Goal: Information Seeking & Learning: Learn about a topic

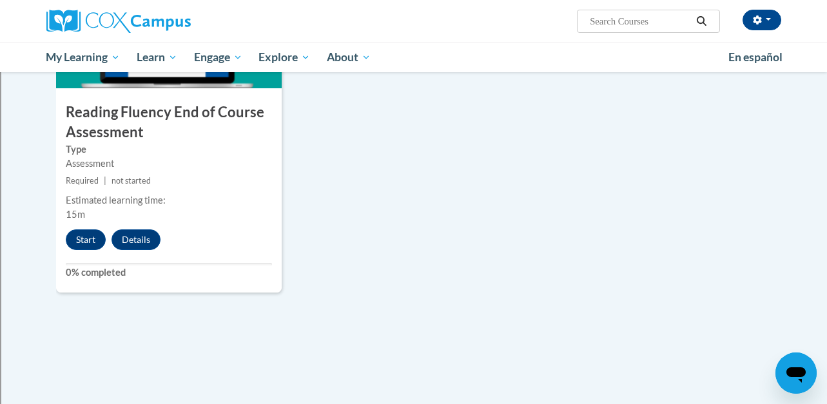
scroll to position [1061, 0]
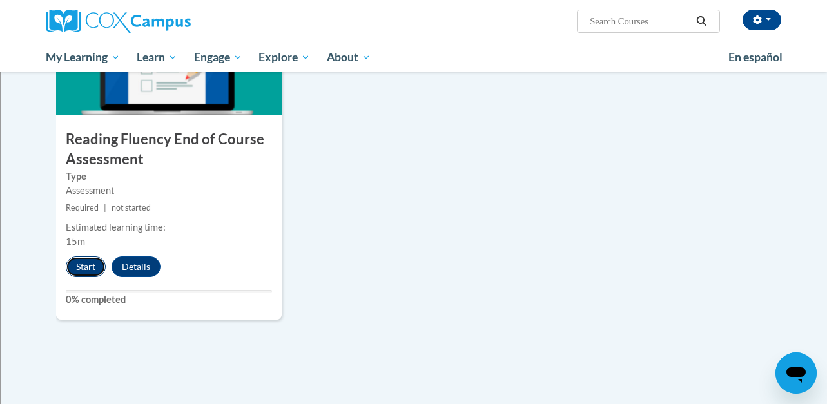
click at [90, 263] on button "Start" at bounding box center [86, 267] width 40 height 21
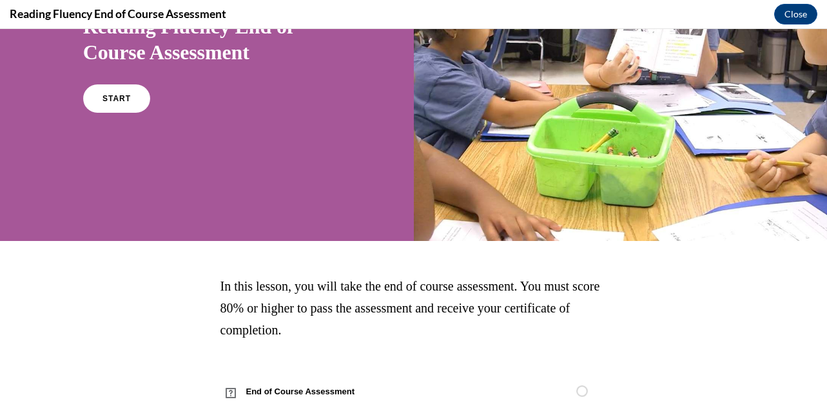
scroll to position [184, 0]
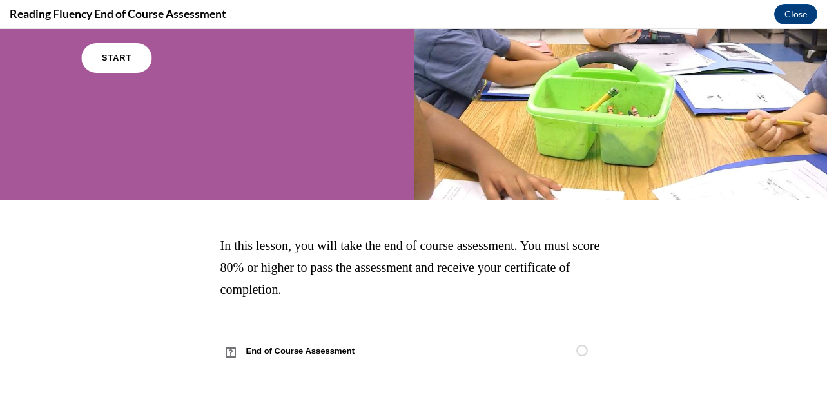
click at [114, 53] on span "START" at bounding box center [117, 58] width 30 height 10
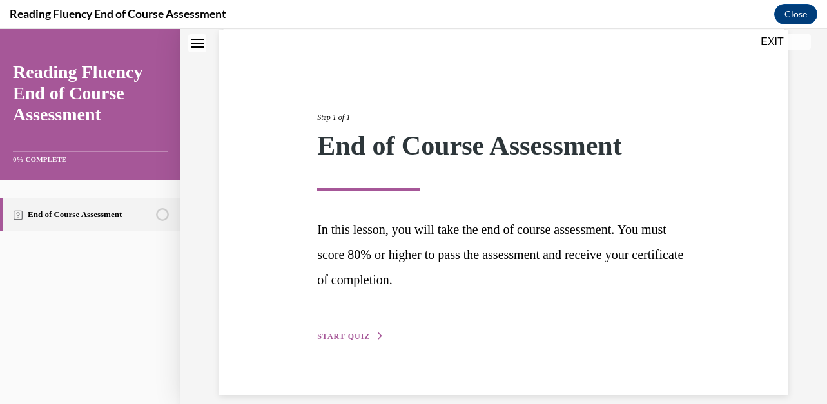
scroll to position [114, 0]
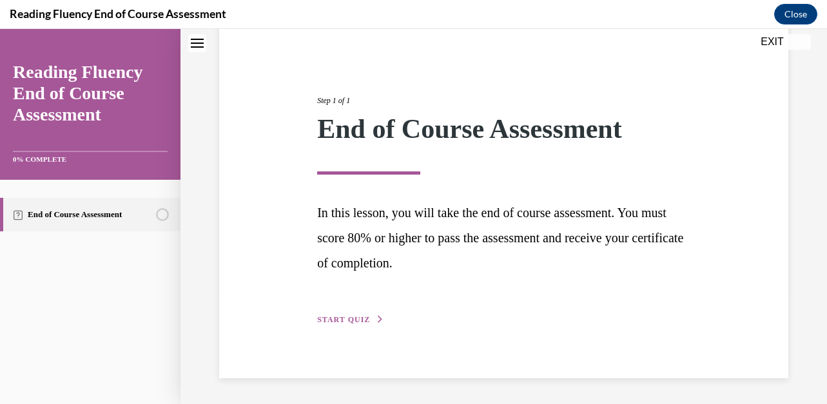
click at [348, 319] on span "START QUIZ" at bounding box center [343, 319] width 53 height 9
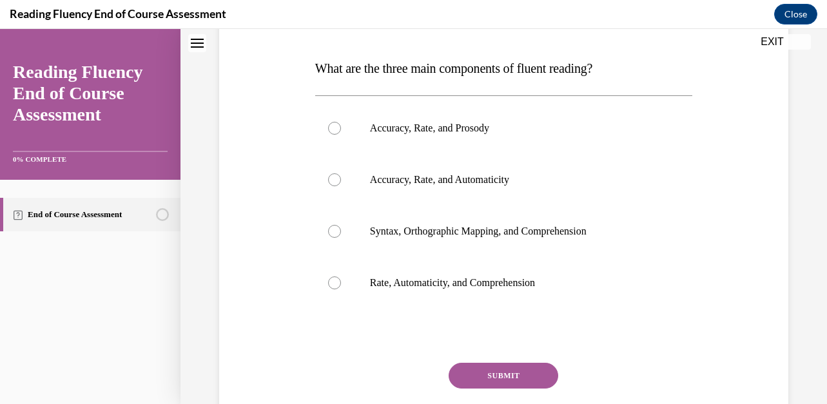
scroll to position [197, 0]
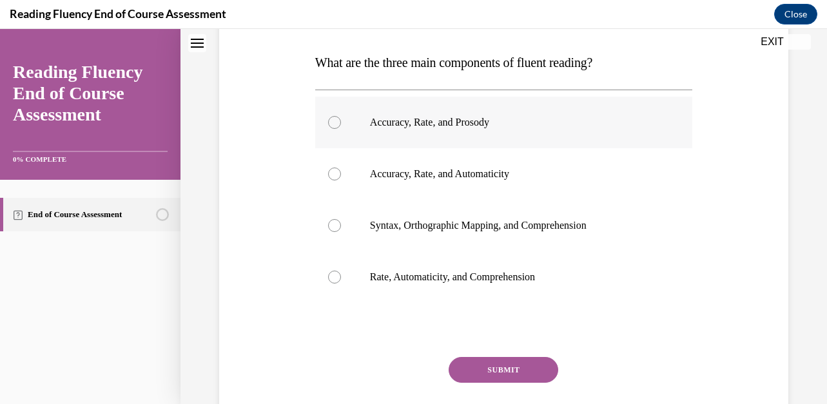
click at [333, 118] on div at bounding box center [334, 122] width 13 height 13
click at [333, 118] on input "Accuracy, Rate, and Prosody" at bounding box center [334, 122] width 13 height 13
radio input "true"
click at [499, 376] on button "SUBMIT" at bounding box center [504, 370] width 110 height 26
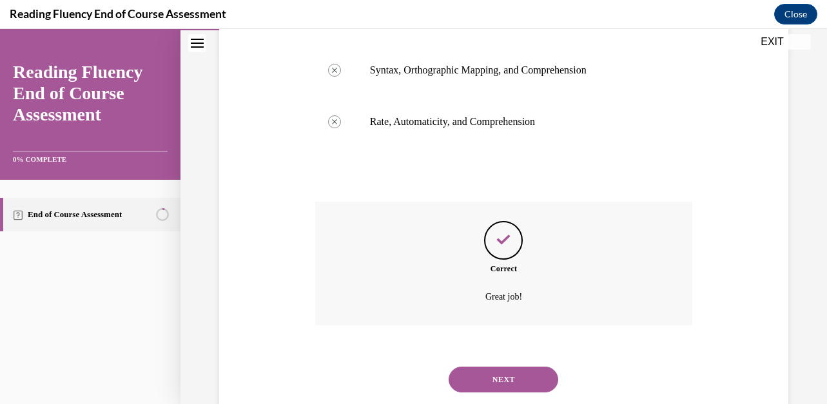
scroll to position [386, 0]
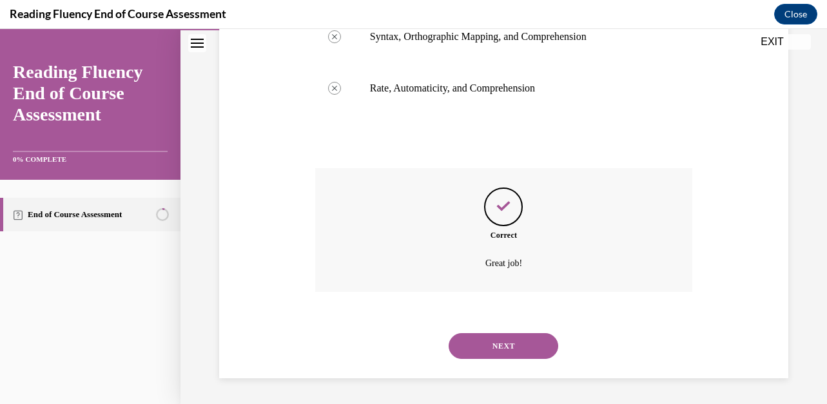
click at [508, 352] on button "NEXT" at bounding box center [504, 346] width 110 height 26
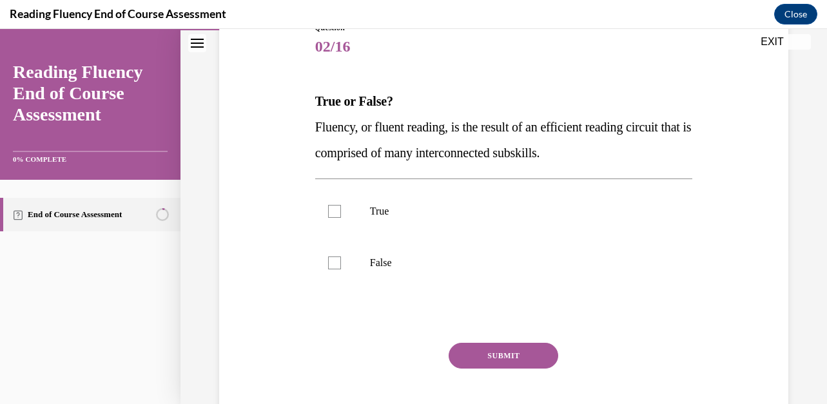
scroll to position [161, 0]
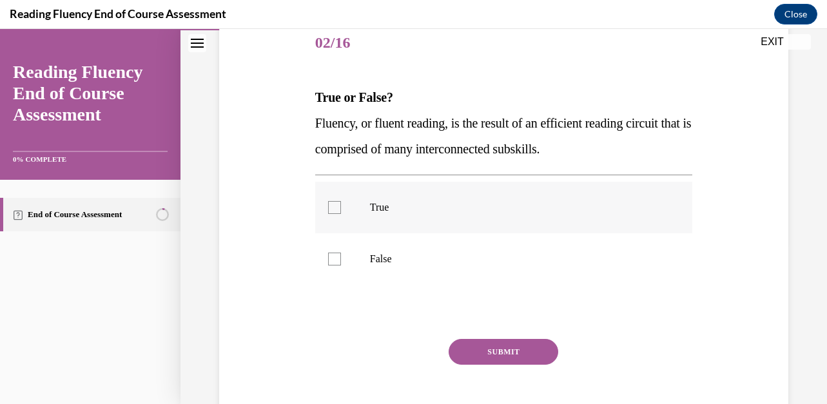
click at [333, 213] on div at bounding box center [334, 207] width 13 height 13
click at [333, 213] on input "True" at bounding box center [334, 207] width 13 height 13
checkbox input "true"
click at [489, 352] on button "SUBMIT" at bounding box center [504, 352] width 110 height 26
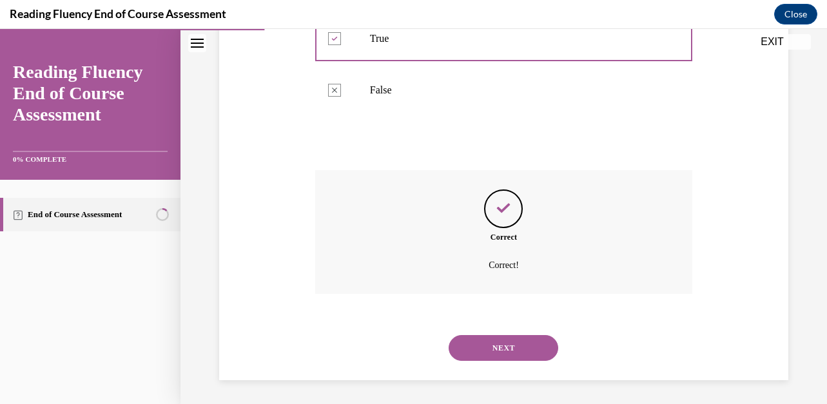
scroll to position [332, 0]
click at [524, 358] on button "NEXT" at bounding box center [504, 346] width 110 height 26
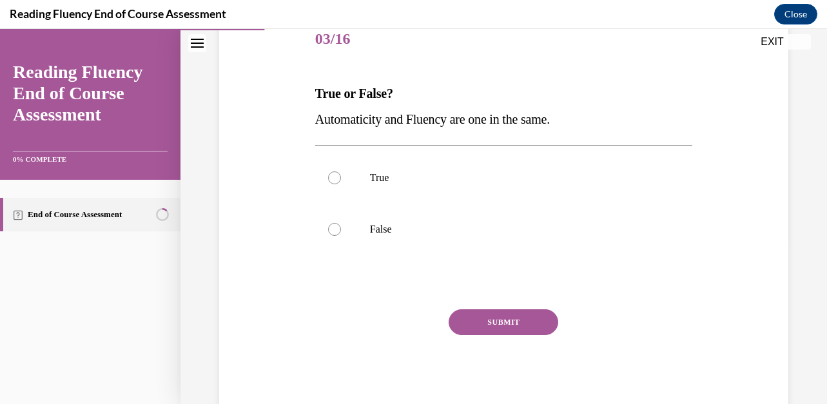
scroll to position [166, 0]
click at [339, 230] on div at bounding box center [334, 228] width 13 height 13
click at [339, 230] on input "False" at bounding box center [334, 228] width 13 height 13
radio input "true"
click at [507, 318] on button "SUBMIT" at bounding box center [504, 322] width 110 height 26
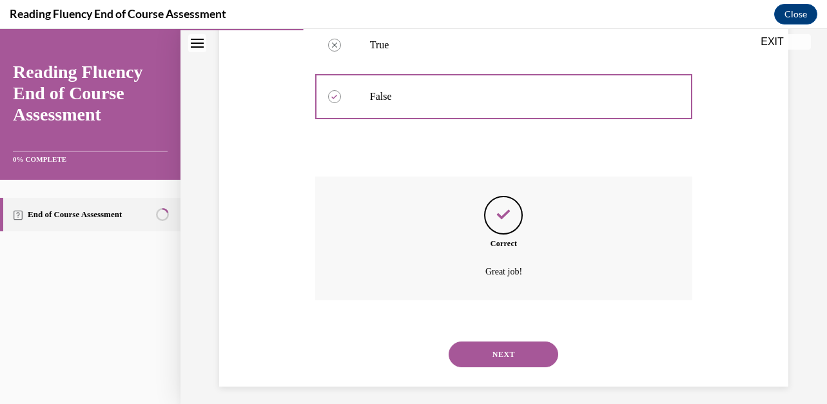
scroll to position [306, 0]
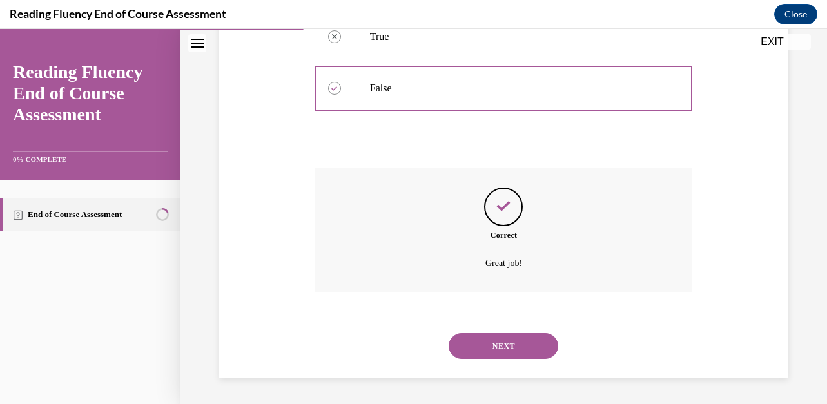
click at [518, 337] on button "NEXT" at bounding box center [504, 346] width 110 height 26
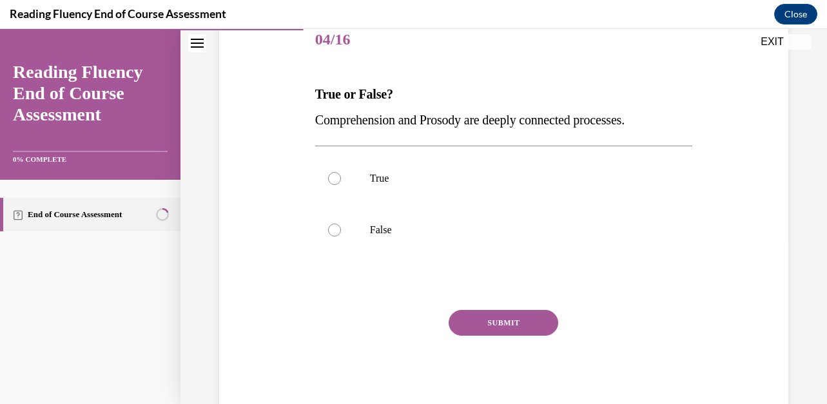
scroll to position [168, 0]
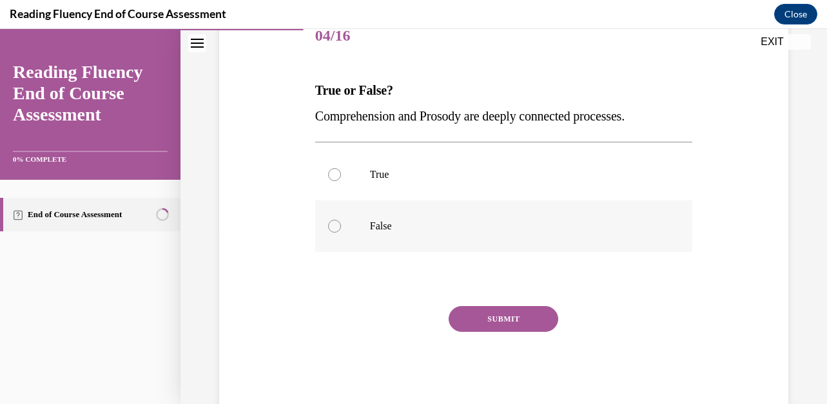
click at [333, 226] on div at bounding box center [334, 226] width 13 height 13
click at [333, 226] on input "False" at bounding box center [334, 226] width 13 height 13
radio input "true"
click at [494, 319] on button "SUBMIT" at bounding box center [504, 319] width 110 height 26
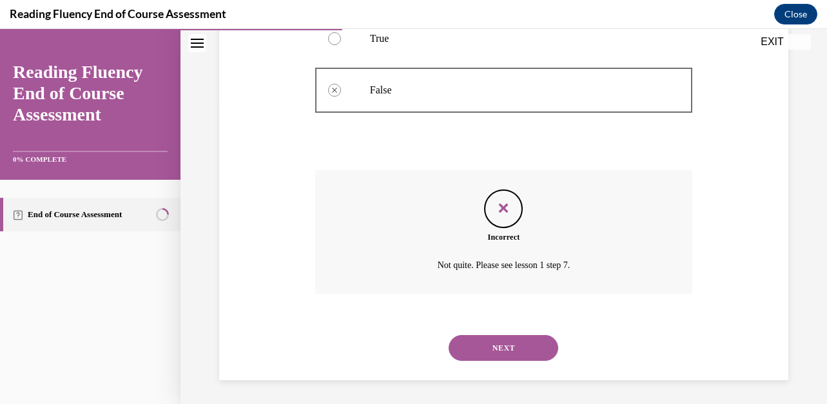
scroll to position [306, 0]
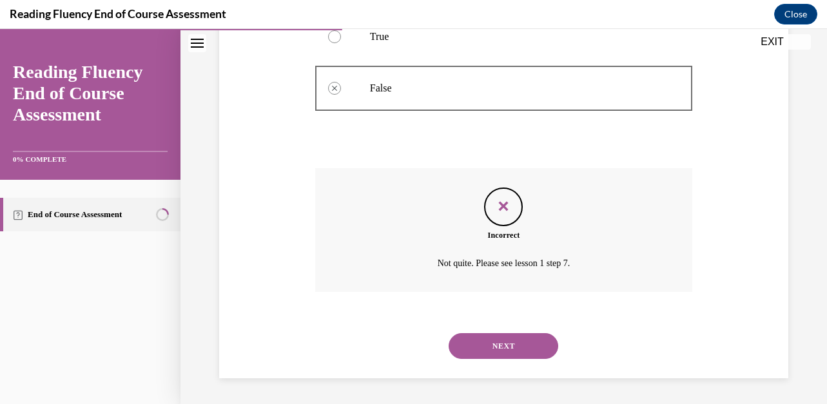
click at [501, 349] on button "NEXT" at bounding box center [504, 346] width 110 height 26
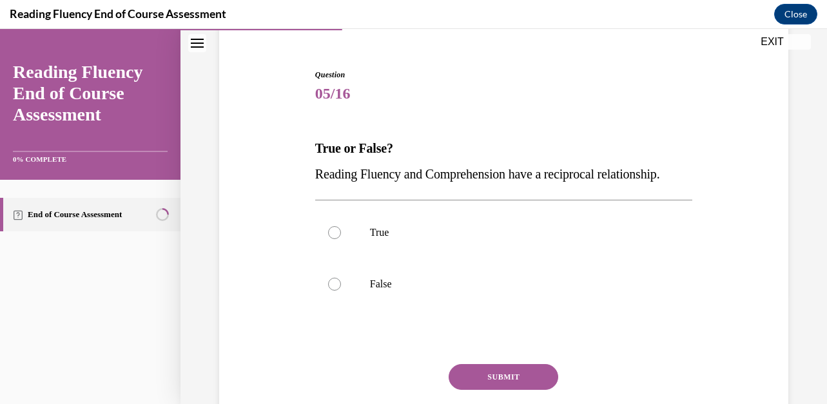
scroll to position [115, 0]
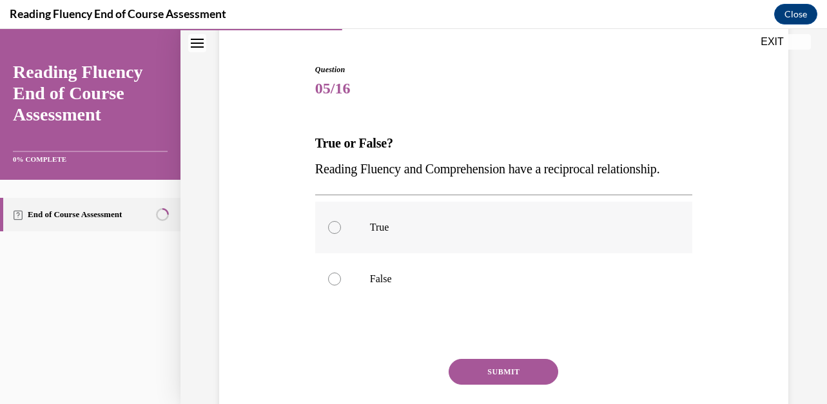
click at [332, 228] on div at bounding box center [334, 227] width 13 height 13
click at [332, 228] on input "True" at bounding box center [334, 227] width 13 height 13
radio input "true"
click at [474, 371] on button "SUBMIT" at bounding box center [504, 372] width 110 height 26
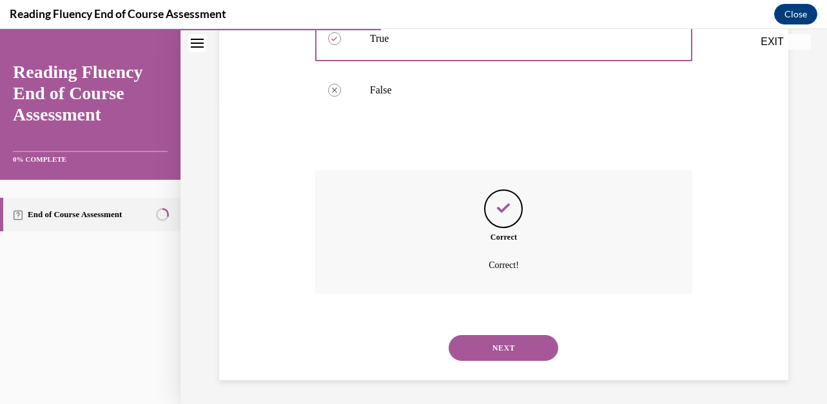
scroll to position [306, 0]
click at [495, 343] on button "NEXT" at bounding box center [504, 346] width 110 height 26
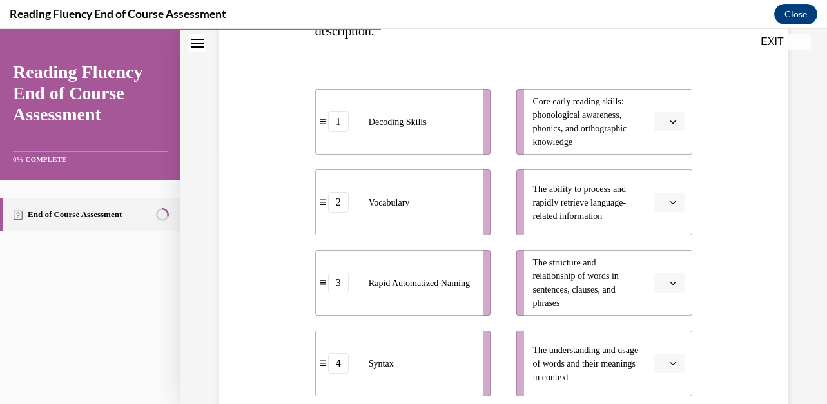
scroll to position [255, 0]
click at [673, 121] on icon "button" at bounding box center [673, 120] width 6 height 3
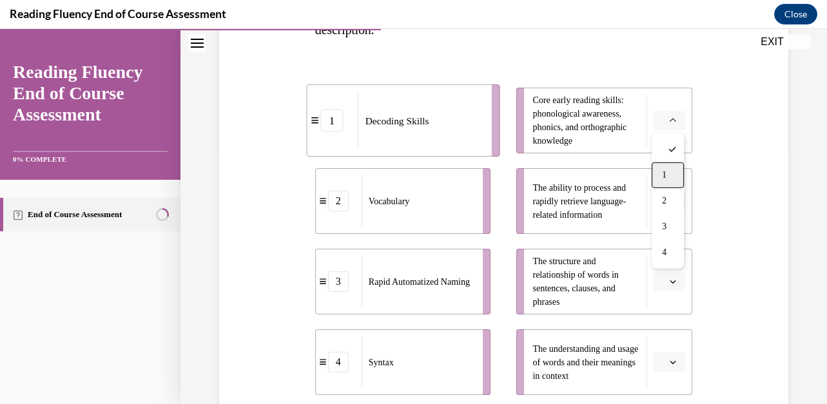
click at [661, 176] on div "1" at bounding box center [668, 175] width 32 height 26
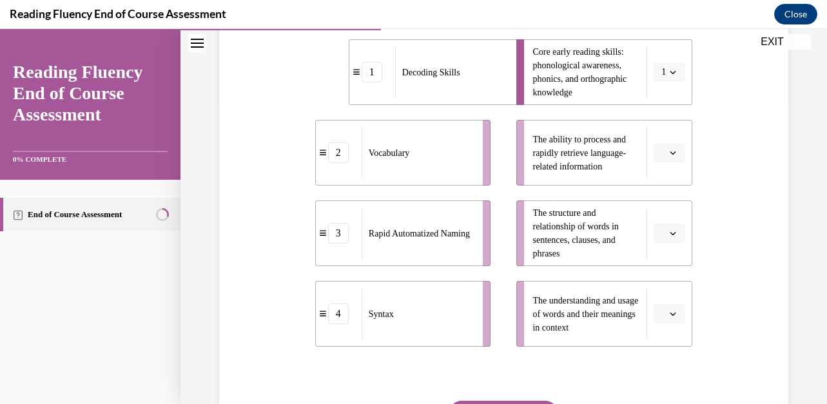
scroll to position [304, 0]
click at [675, 147] on span "button" at bounding box center [672, 151] width 9 height 9
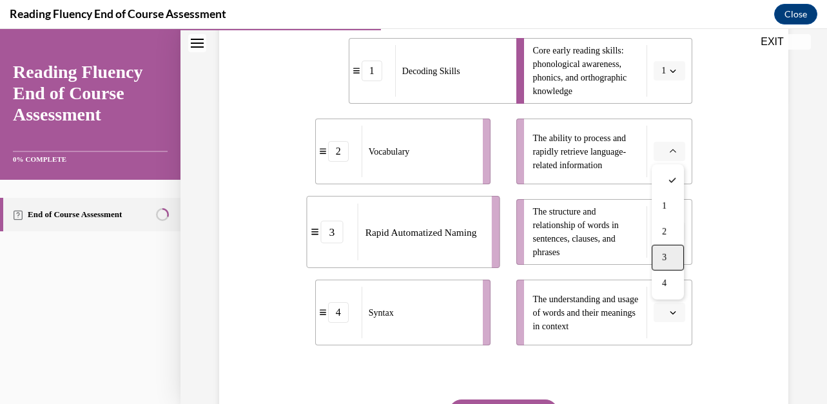
click at [671, 257] on div "3" at bounding box center [668, 258] width 32 height 26
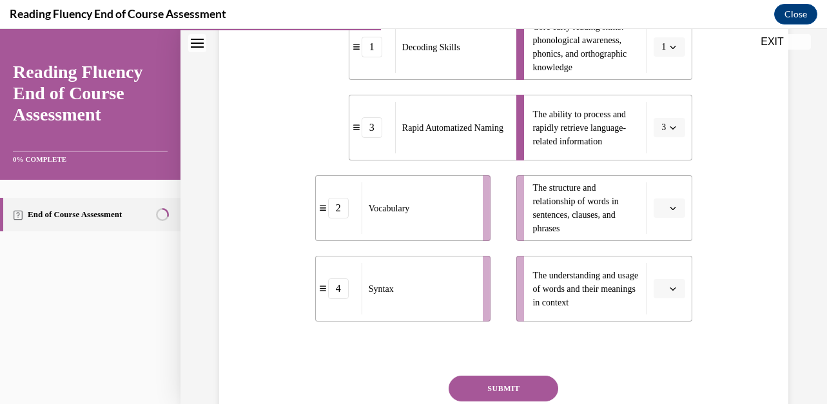
scroll to position [334, 0]
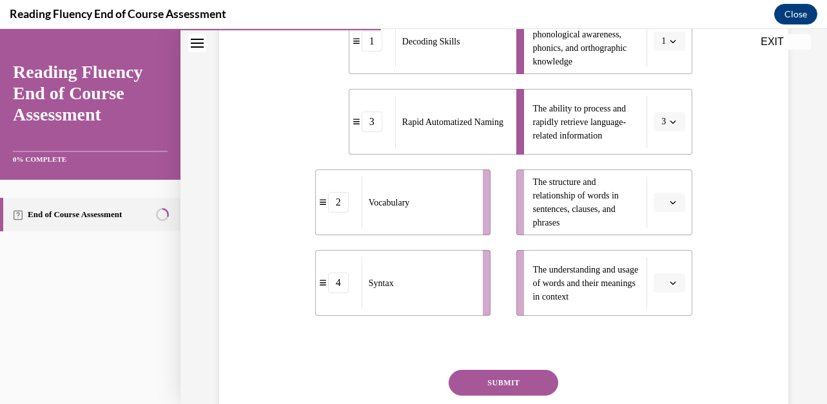
click at [674, 202] on icon "button" at bounding box center [673, 202] width 6 height 3
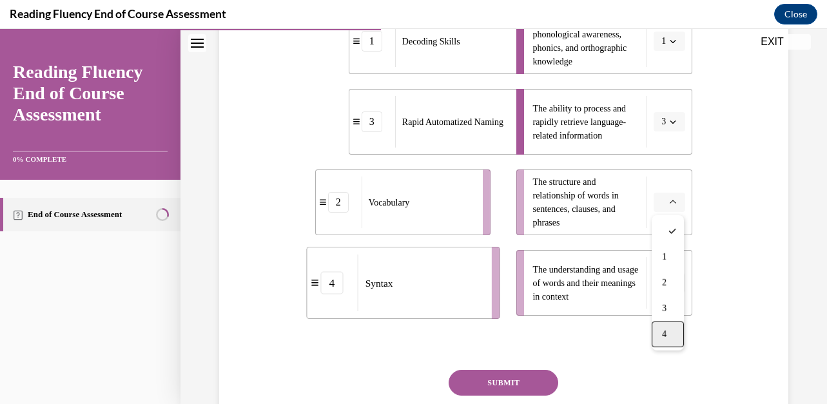
click at [670, 334] on div "4" at bounding box center [668, 335] width 32 height 26
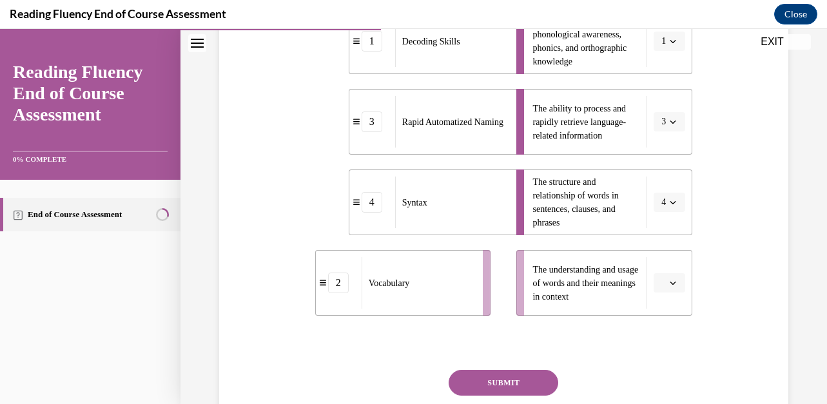
click at [673, 284] on icon "button" at bounding box center [673, 283] width 6 height 3
click at [671, 196] on div "2" at bounding box center [668, 202] width 32 height 26
click at [490, 385] on button "SUBMIT" at bounding box center [504, 383] width 110 height 26
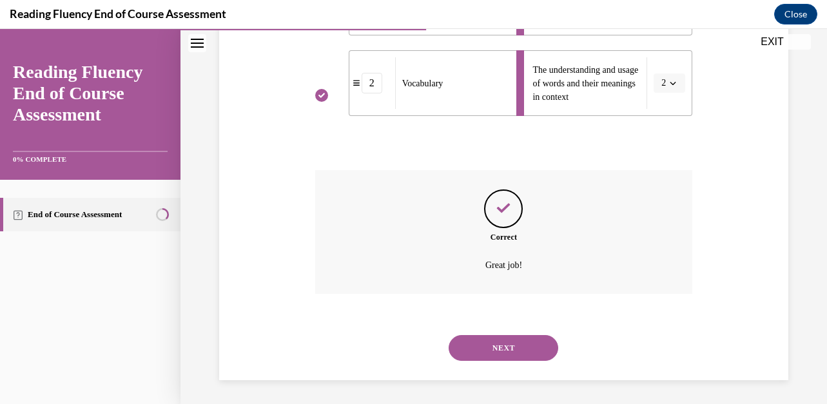
scroll to position [536, 0]
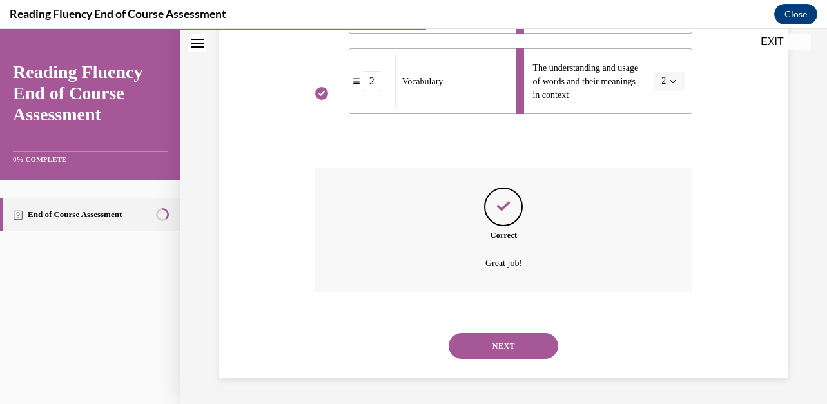
click at [501, 350] on button "NEXT" at bounding box center [504, 346] width 110 height 26
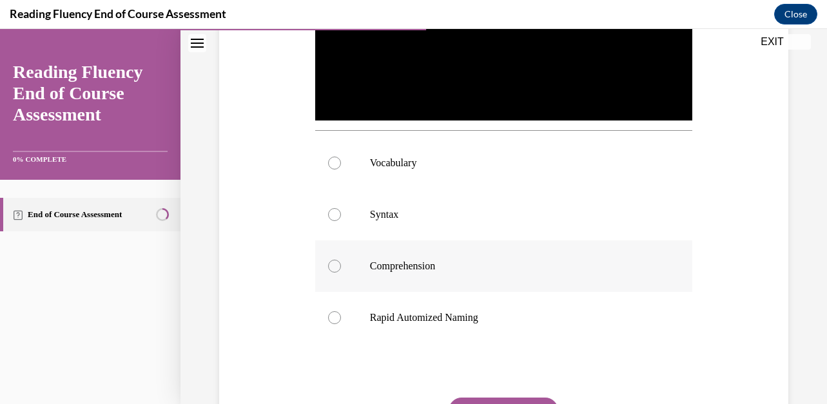
scroll to position [407, 0]
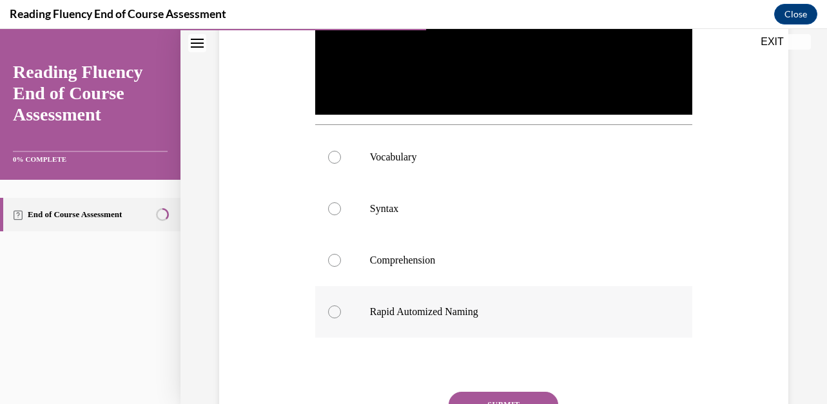
click at [326, 309] on label "Rapid Automized Naming" at bounding box center [503, 312] width 377 height 52
click at [328, 309] on input "Rapid Automized Naming" at bounding box center [334, 311] width 13 height 13
radio input "true"
click at [495, 396] on button "SUBMIT" at bounding box center [504, 405] width 110 height 26
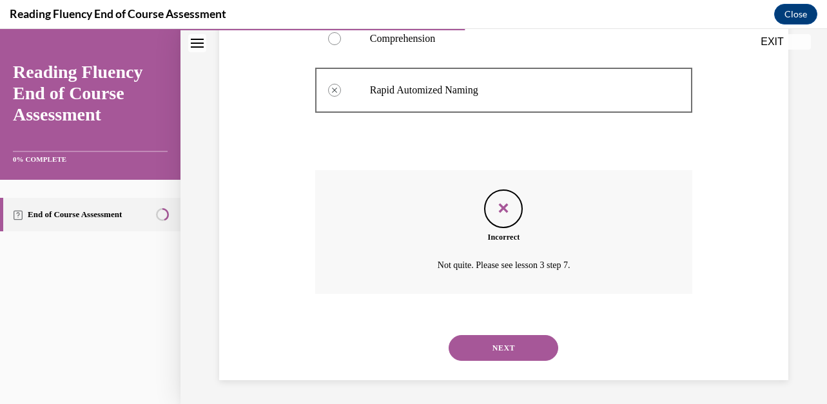
scroll to position [631, 0]
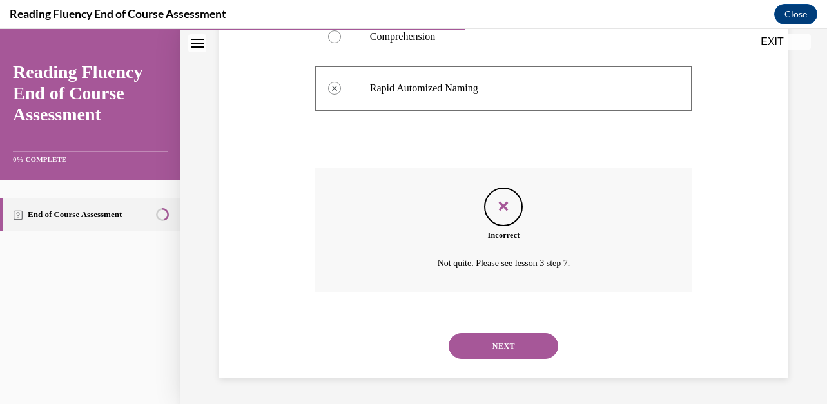
click at [506, 346] on button "NEXT" at bounding box center [504, 346] width 110 height 26
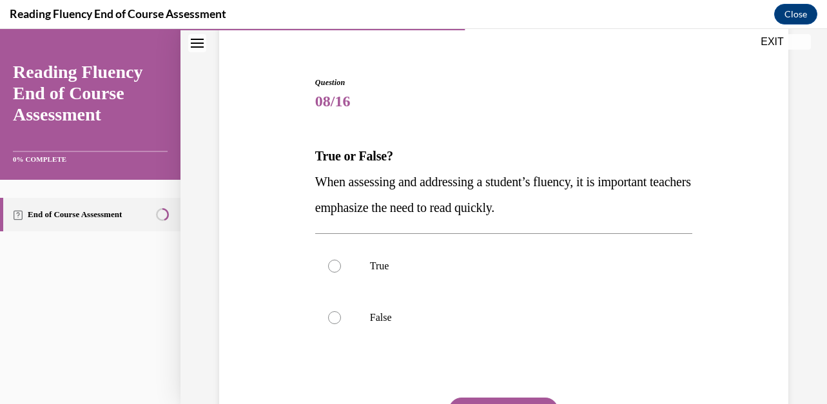
scroll to position [104, 0]
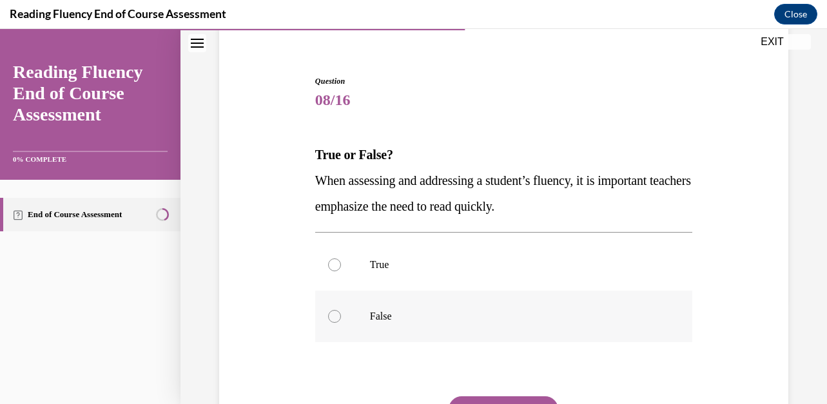
click at [344, 323] on label "False" at bounding box center [503, 317] width 377 height 52
click at [341, 323] on input "False" at bounding box center [334, 316] width 13 height 13
radio input "true"
click at [488, 398] on button "SUBMIT" at bounding box center [504, 409] width 110 height 26
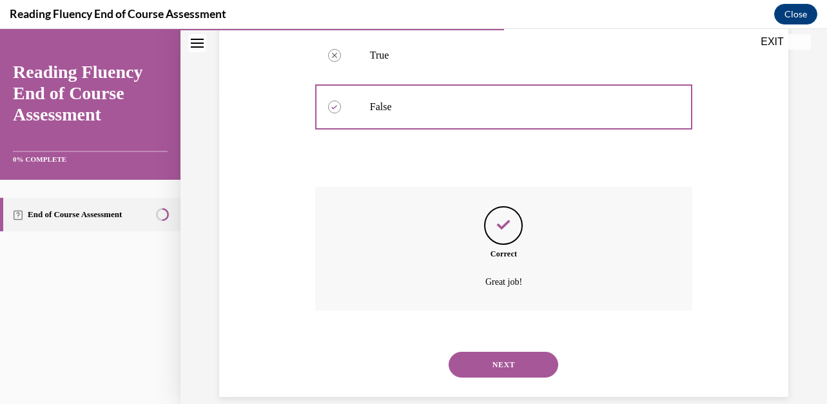
scroll to position [332, 0]
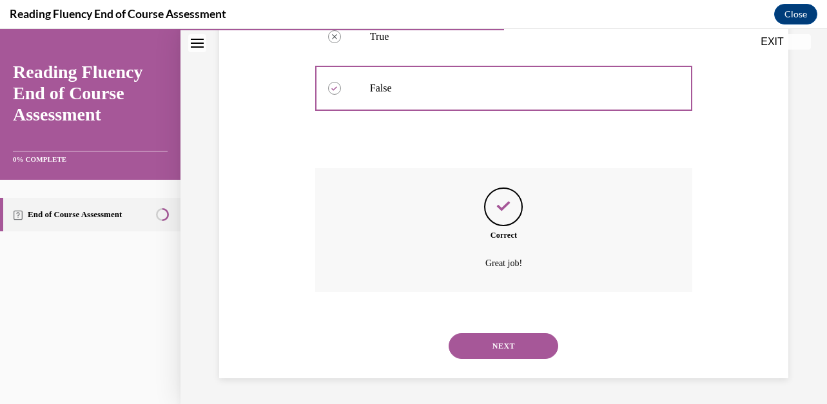
click at [507, 344] on button "NEXT" at bounding box center [504, 346] width 110 height 26
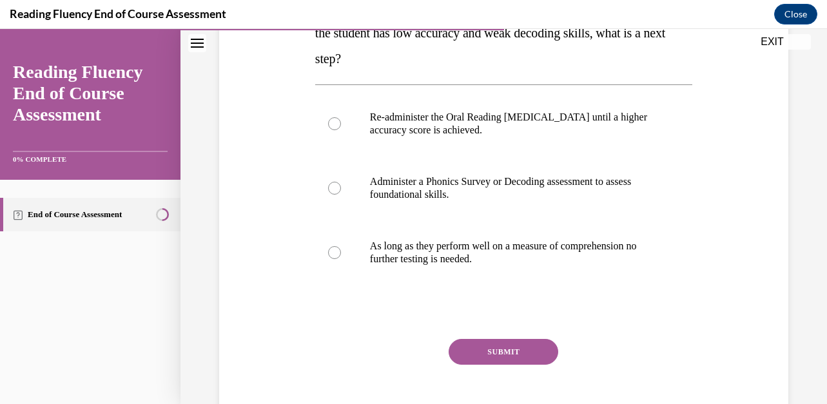
scroll to position [260, 0]
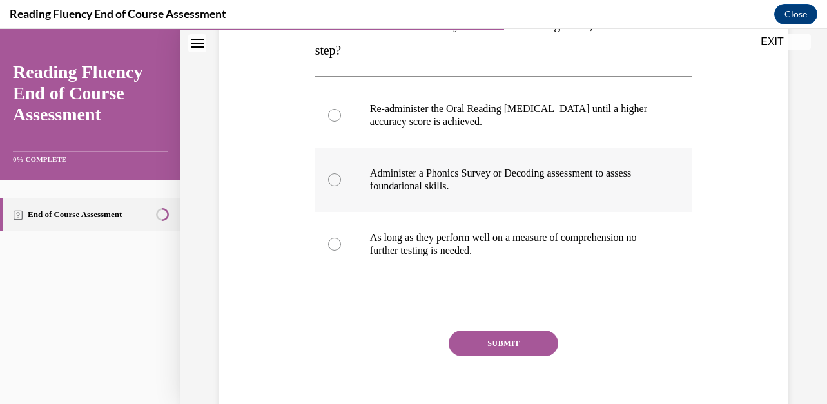
click at [333, 177] on div at bounding box center [334, 179] width 13 height 13
click at [333, 177] on input "Administer a Phonics Survey or Decoding assessment to assess foundational skill…" at bounding box center [334, 179] width 13 height 13
radio input "true"
click at [536, 351] on button "SUBMIT" at bounding box center [504, 344] width 110 height 26
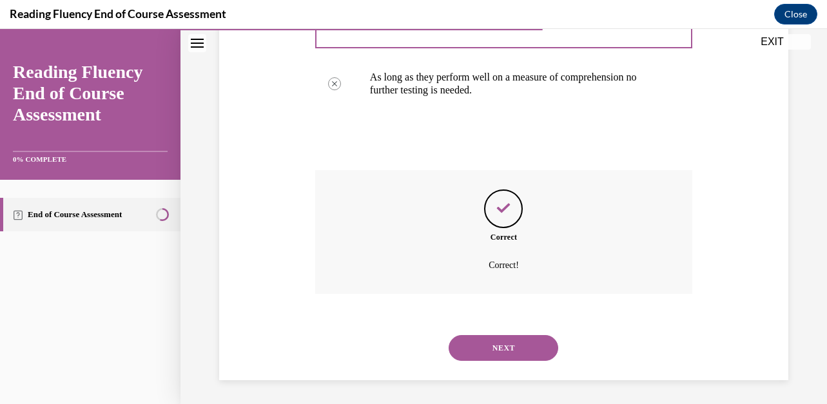
scroll to position [422, 0]
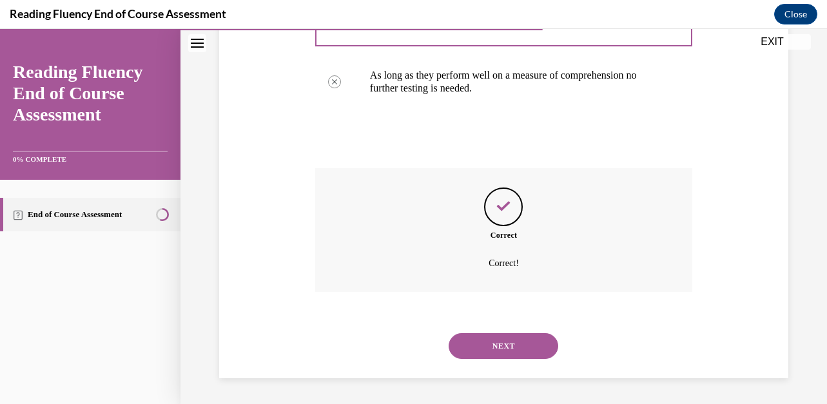
click at [518, 345] on button "NEXT" at bounding box center [504, 346] width 110 height 26
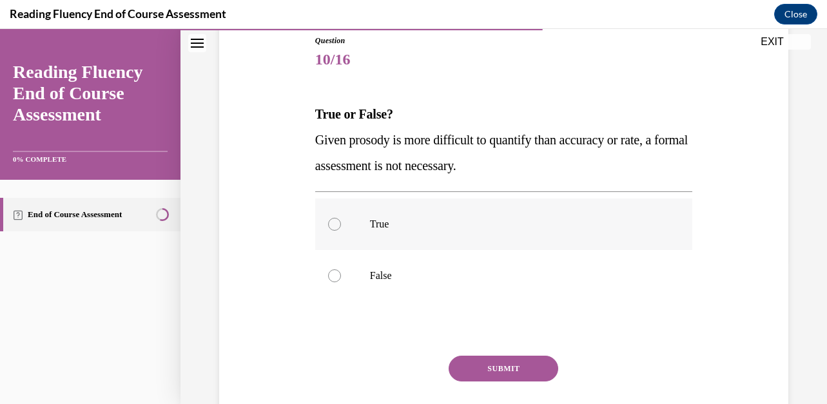
scroll to position [146, 0]
click at [334, 276] on div at bounding box center [334, 274] width 13 height 13
click at [334, 276] on input "False" at bounding box center [334, 274] width 13 height 13
radio input "true"
click at [477, 360] on button "SUBMIT" at bounding box center [504, 367] width 110 height 26
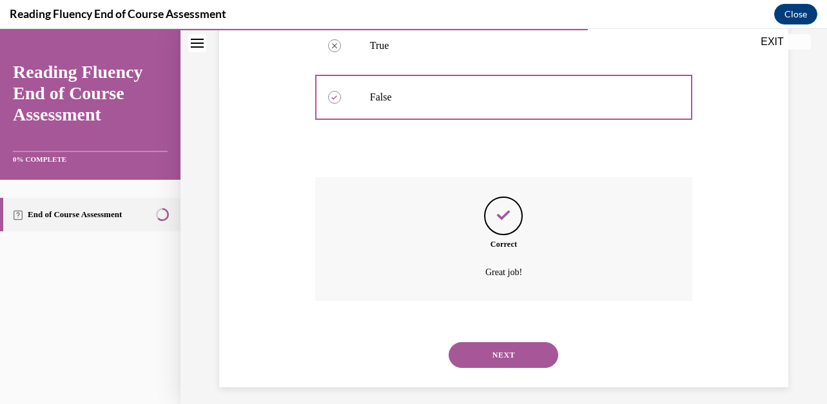
scroll to position [332, 0]
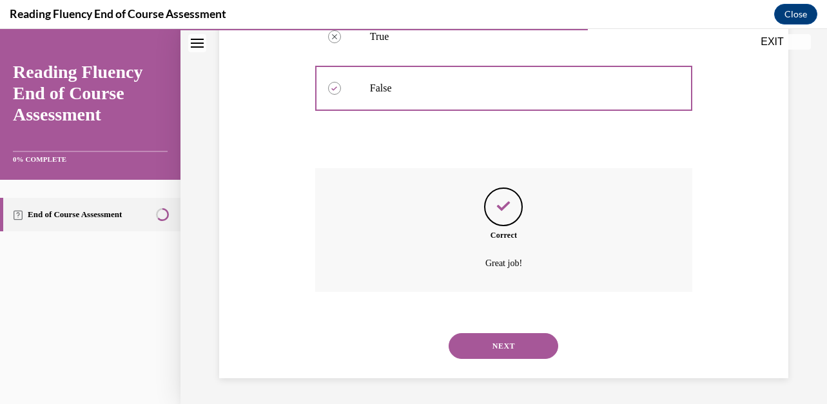
click at [495, 346] on button "NEXT" at bounding box center [504, 346] width 110 height 26
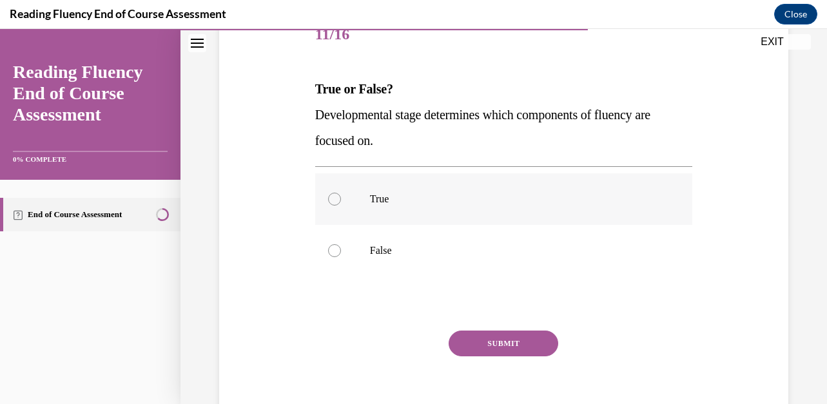
scroll to position [176, 0]
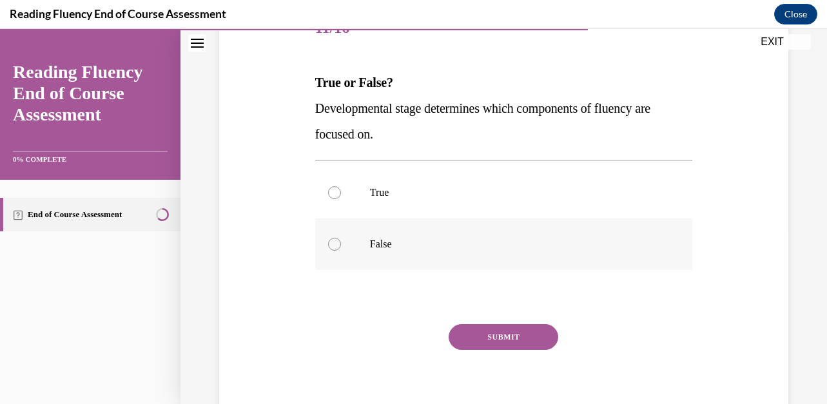
click at [334, 243] on div at bounding box center [334, 244] width 13 height 13
click at [334, 243] on input "False" at bounding box center [334, 244] width 13 height 13
radio input "true"
click at [483, 333] on button "SUBMIT" at bounding box center [504, 337] width 110 height 26
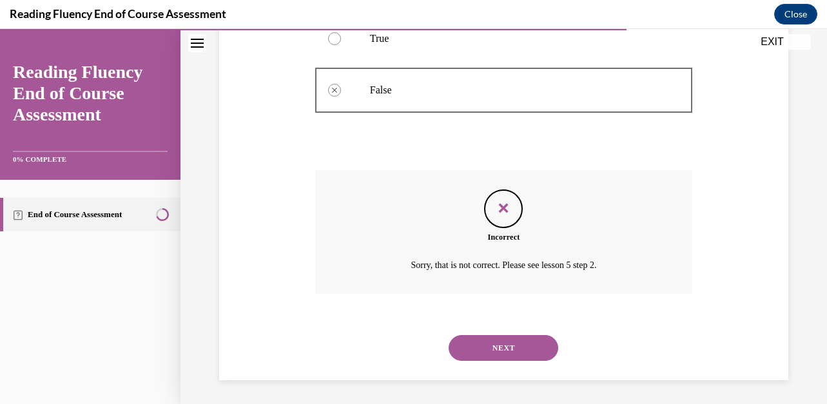
scroll to position [332, 0]
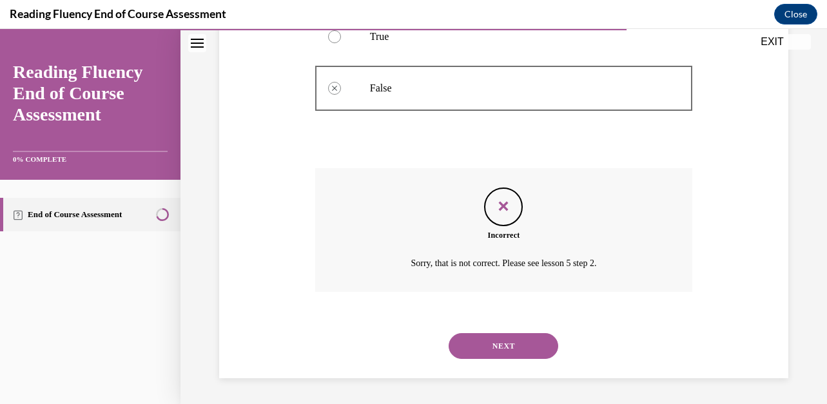
click at [508, 340] on button "NEXT" at bounding box center [504, 346] width 110 height 26
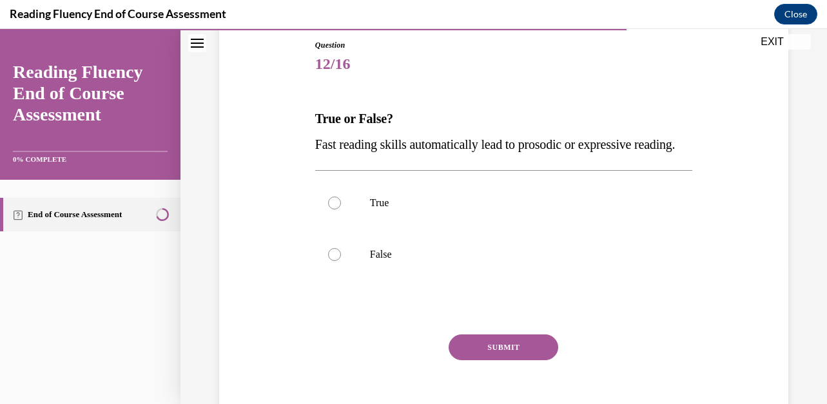
scroll to position [143, 0]
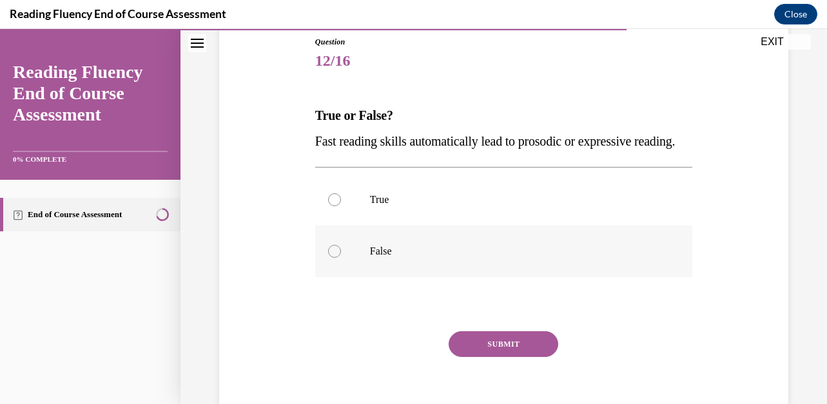
click at [333, 258] on div at bounding box center [334, 251] width 13 height 13
click at [333, 258] on input "False" at bounding box center [334, 251] width 13 height 13
radio input "true"
click at [494, 357] on button "SUBMIT" at bounding box center [504, 344] width 110 height 26
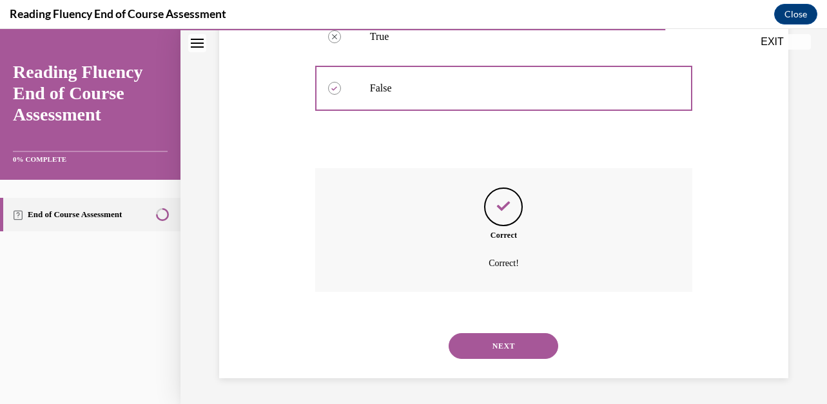
scroll to position [332, 0]
click at [514, 356] on button "NEXT" at bounding box center [504, 346] width 110 height 26
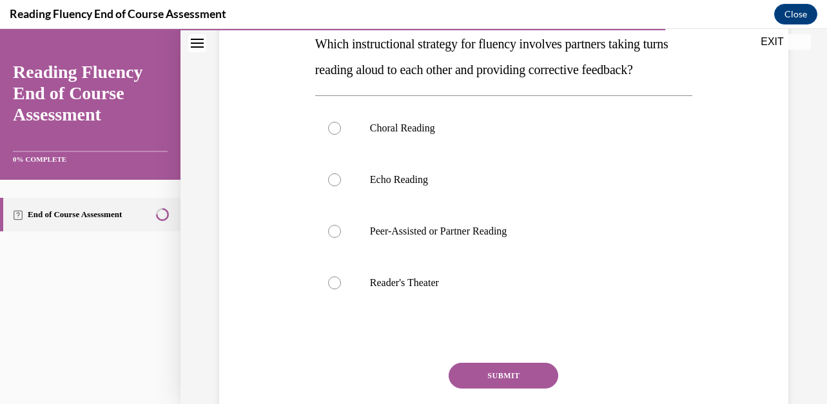
scroll to position [213, 0]
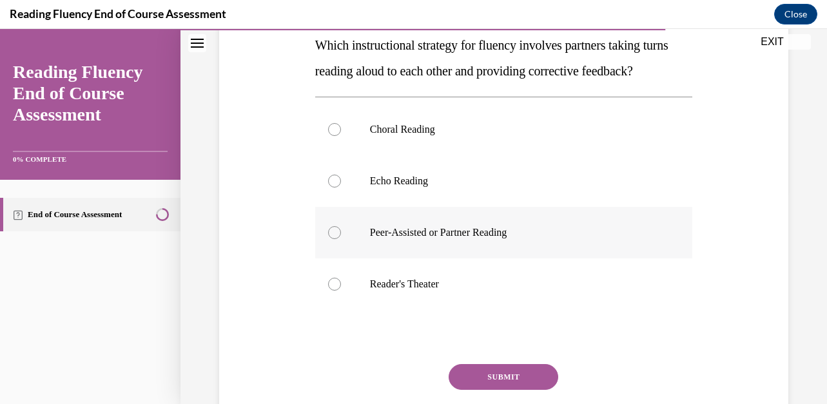
click at [338, 239] on div at bounding box center [334, 232] width 13 height 13
click at [338, 239] on input "Peer-Assisted or Partner Reading" at bounding box center [334, 232] width 13 height 13
radio input "true"
click at [517, 390] on button "SUBMIT" at bounding box center [504, 377] width 110 height 26
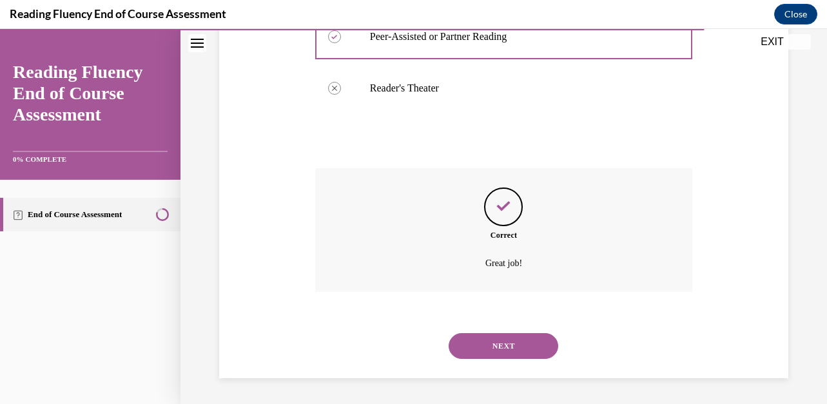
scroll to position [435, 0]
click at [507, 340] on button "NEXT" at bounding box center [504, 346] width 110 height 26
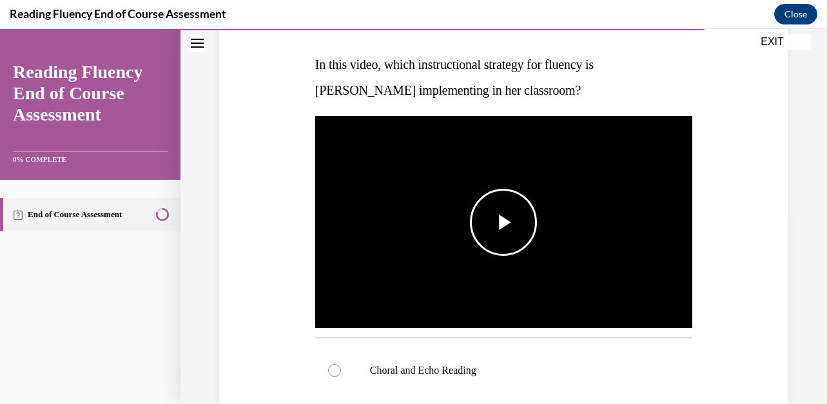
scroll to position [196, 0]
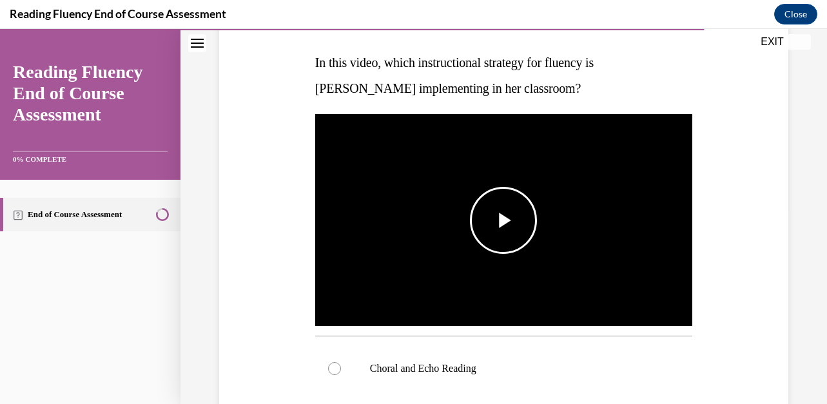
click at [503, 220] on span "Video player" at bounding box center [503, 220] width 0 height 0
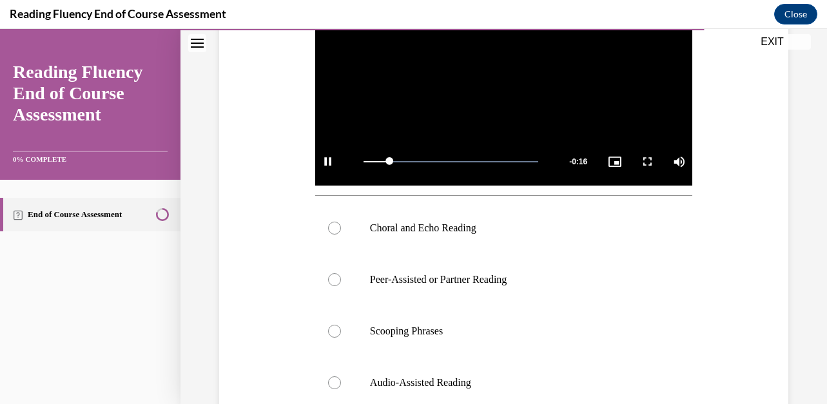
scroll to position [337, 0]
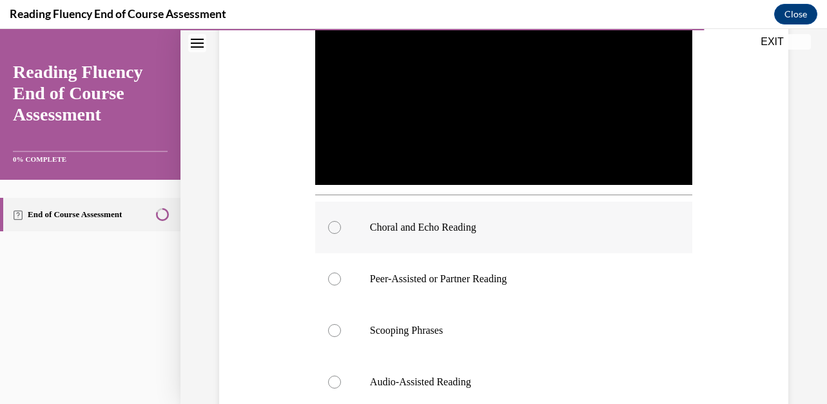
click at [333, 227] on div at bounding box center [334, 227] width 13 height 13
click at [333, 227] on input "Choral and Echo Reading" at bounding box center [334, 227] width 13 height 13
radio input "true"
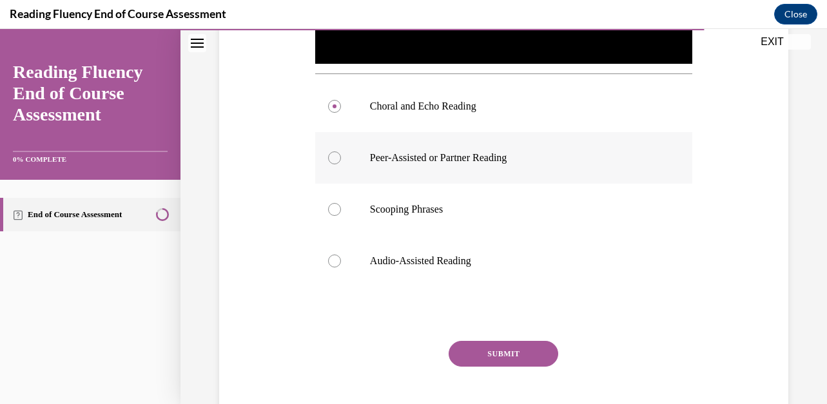
scroll to position [467, 0]
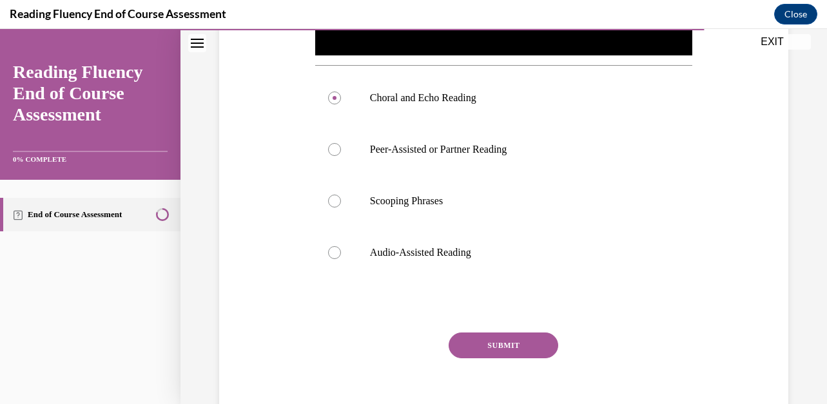
click at [510, 347] on button "SUBMIT" at bounding box center [504, 346] width 110 height 26
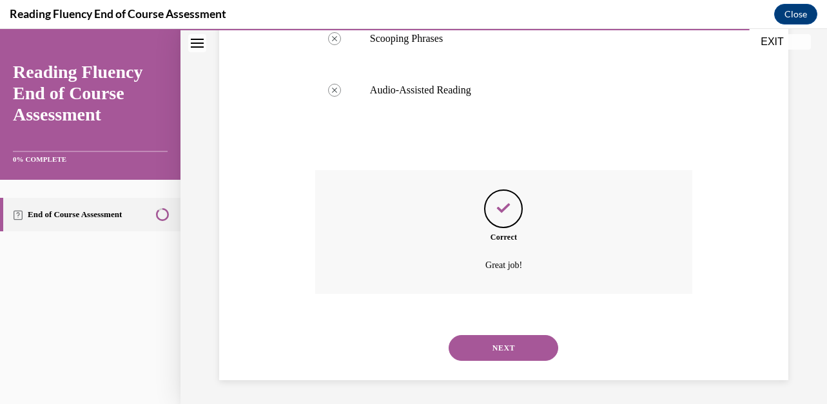
scroll to position [631, 0]
click at [508, 347] on button "NEXT" at bounding box center [504, 346] width 110 height 26
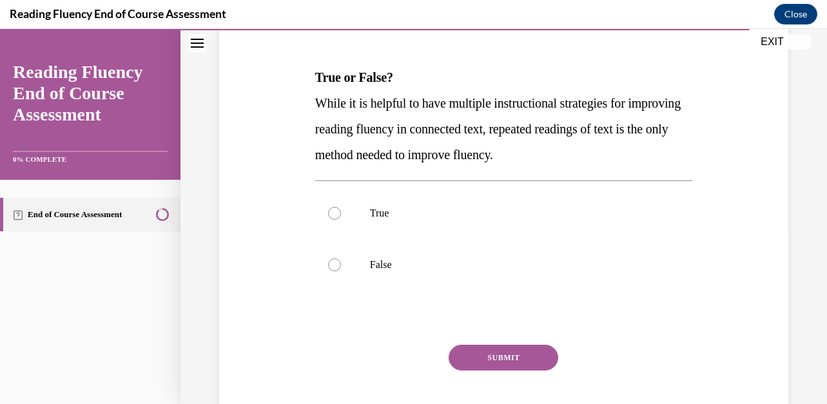
scroll to position [182, 0]
click at [334, 263] on div at bounding box center [334, 264] width 13 height 13
click at [334, 263] on input "False" at bounding box center [334, 264] width 13 height 13
radio input "true"
click at [494, 356] on button "SUBMIT" at bounding box center [504, 357] width 110 height 26
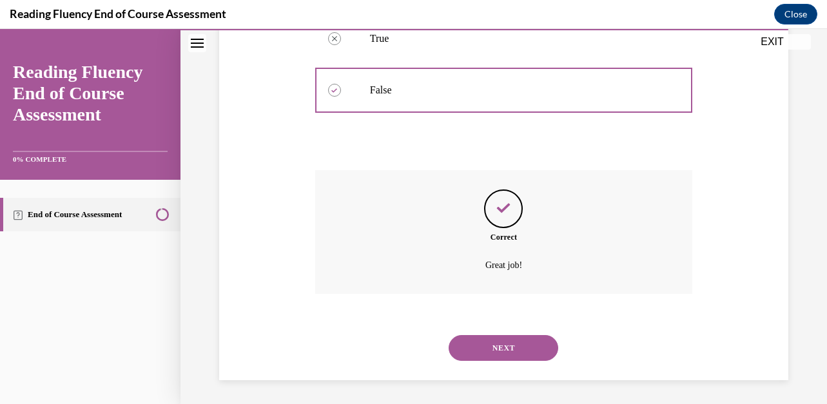
scroll to position [358, 0]
click at [500, 333] on button "NEXT" at bounding box center [504, 346] width 110 height 26
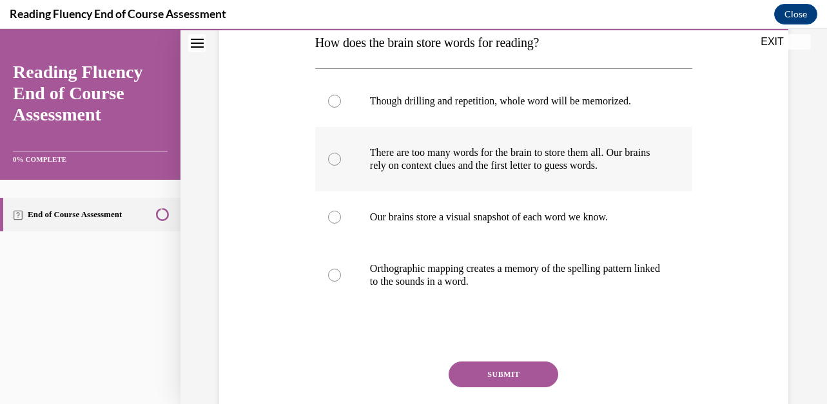
scroll to position [220, 0]
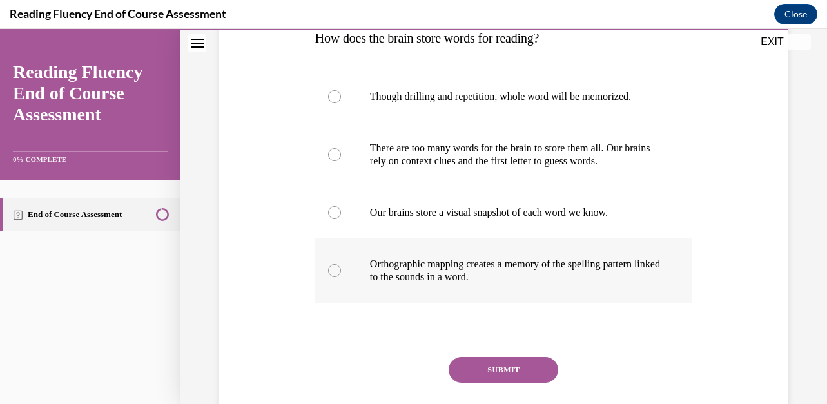
click at [331, 273] on div at bounding box center [334, 270] width 13 height 13
click at [331, 273] on input "Orthographic mapping creates a memory of the spelling pattern linked to the sou…" at bounding box center [334, 270] width 13 height 13
radio input "true"
click at [474, 373] on button "SUBMIT" at bounding box center [504, 370] width 110 height 26
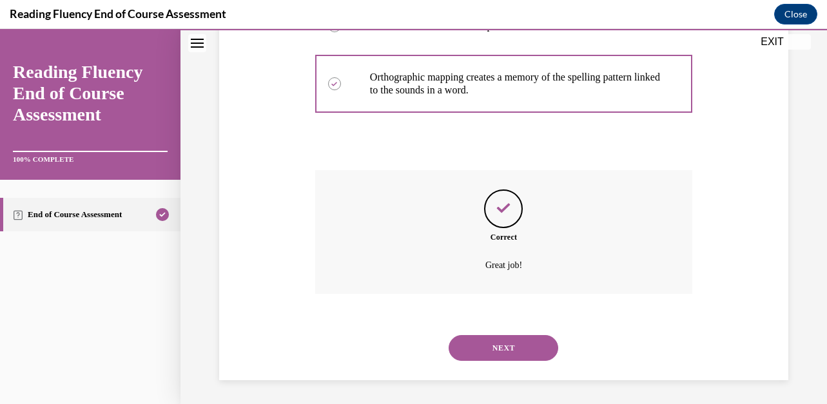
scroll to position [409, 0]
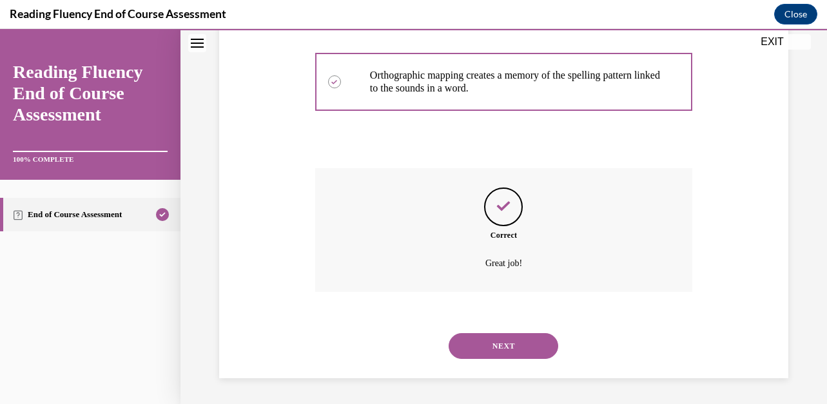
click at [512, 344] on button "NEXT" at bounding box center [504, 346] width 110 height 26
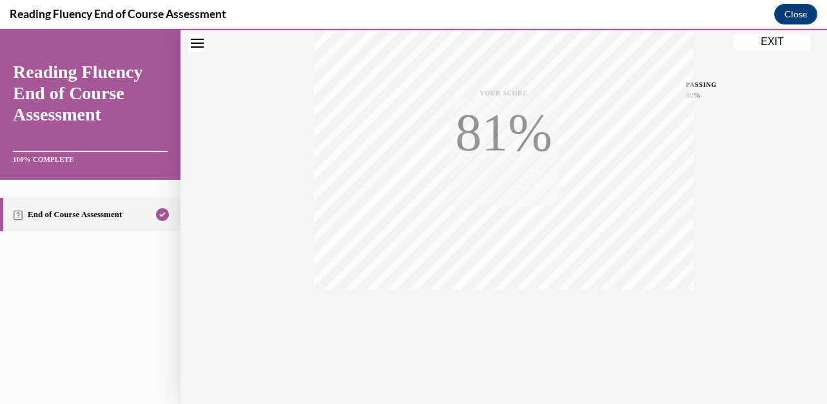
scroll to position [286, 0]
click at [765, 47] on button "EXIT" at bounding box center [771, 41] width 77 height 15
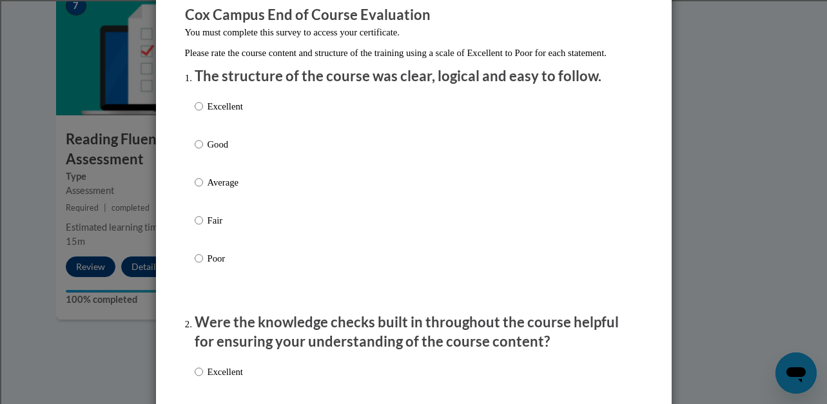
scroll to position [117, 0]
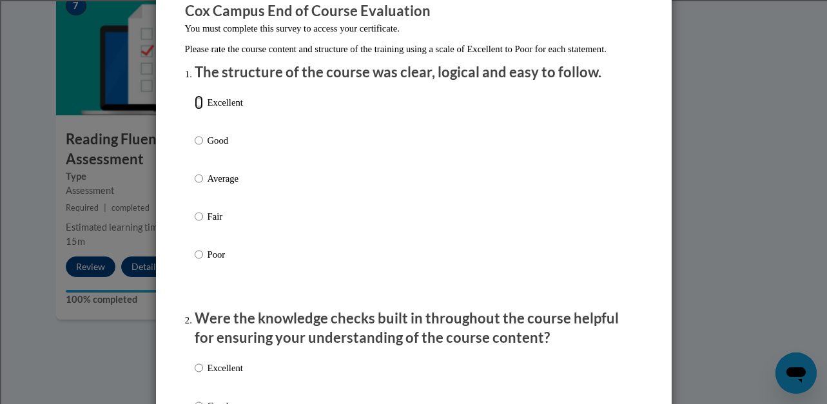
click at [201, 110] on input "Excellent" at bounding box center [199, 102] width 8 height 14
radio input "true"
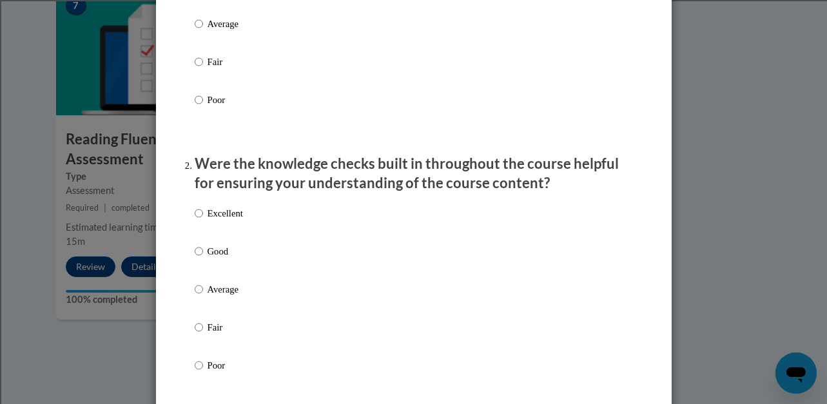
scroll to position [284, 0]
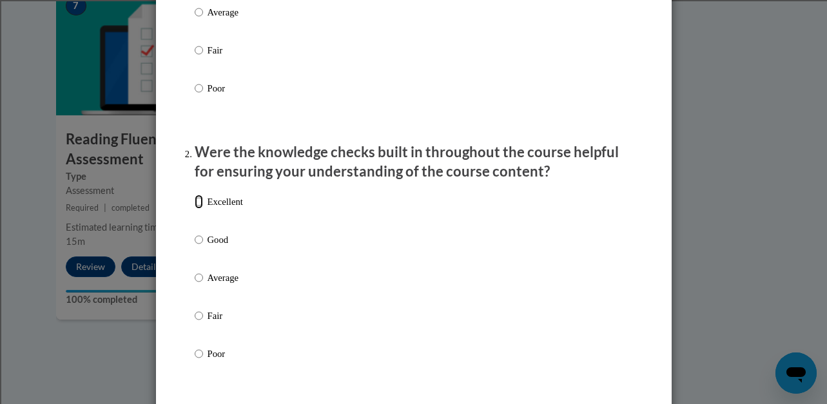
click at [197, 209] on input "Excellent" at bounding box center [199, 202] width 8 height 14
radio input "true"
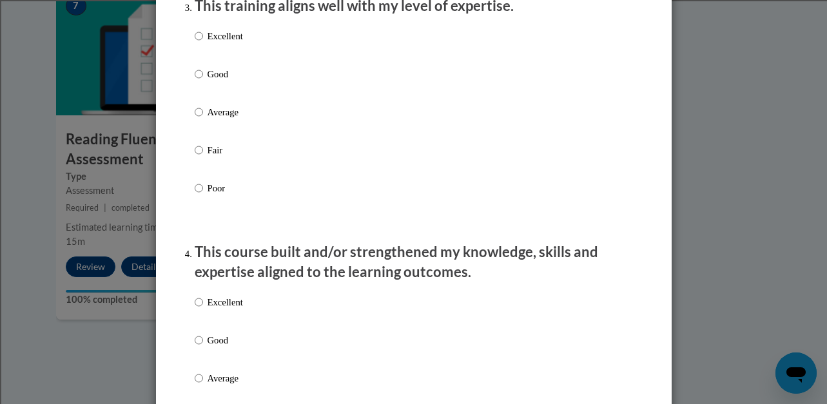
scroll to position [671, 0]
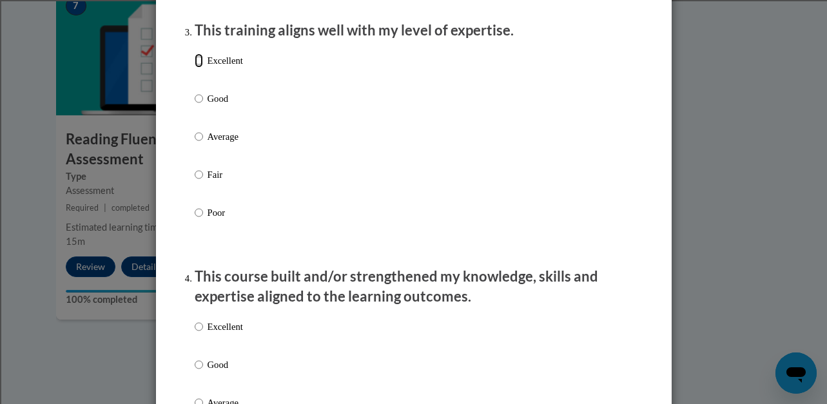
click at [200, 68] on input "Excellent" at bounding box center [199, 60] width 8 height 14
radio input "true"
click at [196, 334] on input "Excellent" at bounding box center [199, 327] width 8 height 14
radio input "true"
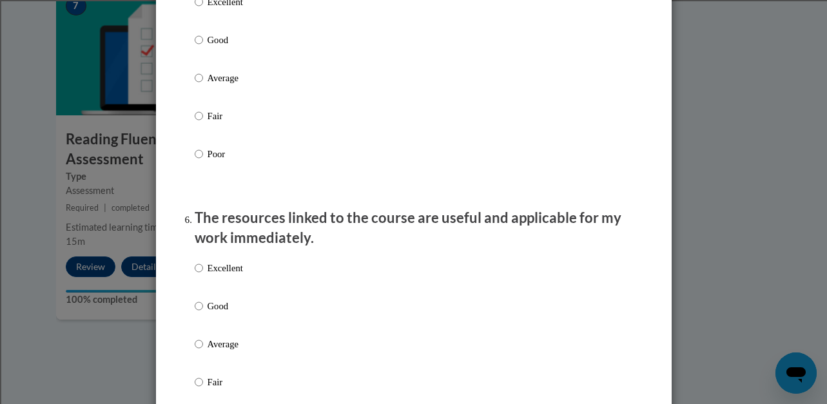
scroll to position [1262, 0]
click at [199, 8] on input "Excellent" at bounding box center [199, 1] width 8 height 14
radio input "true"
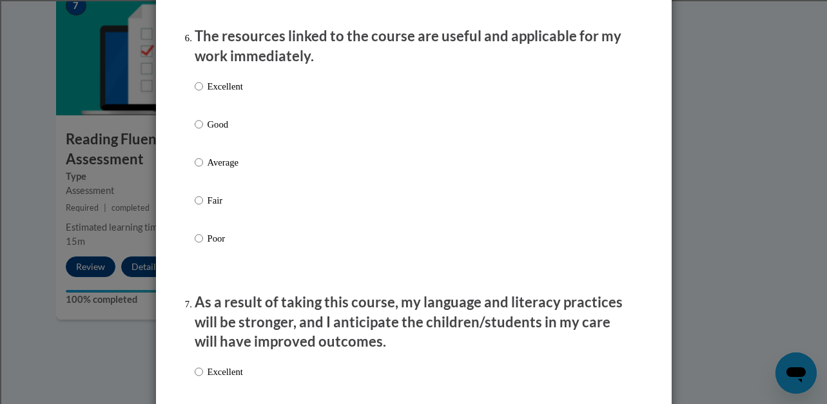
scroll to position [1444, 0]
click at [199, 131] on input "Good" at bounding box center [199, 124] width 8 height 14
radio input "true"
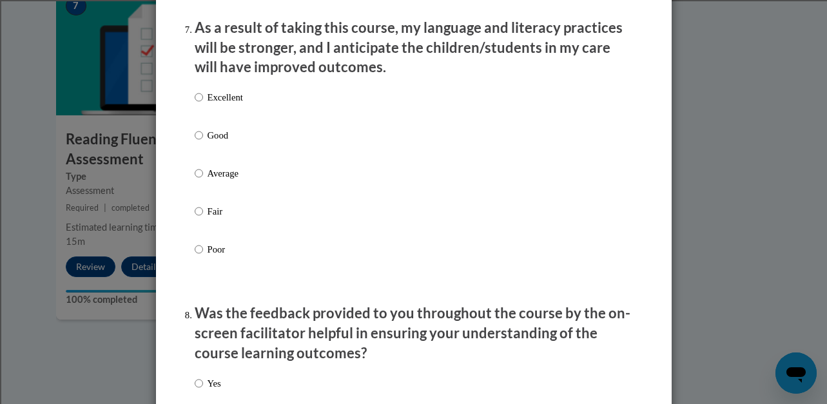
scroll to position [1718, 0]
click at [198, 142] on input "Good" at bounding box center [199, 135] width 8 height 14
radio input "true"
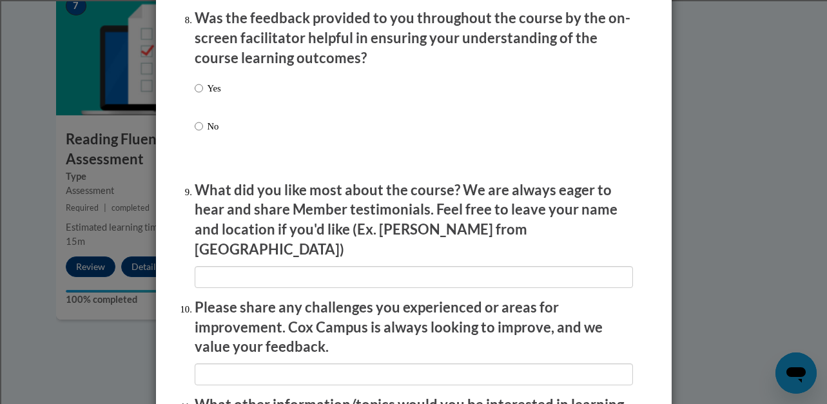
scroll to position [2014, 0]
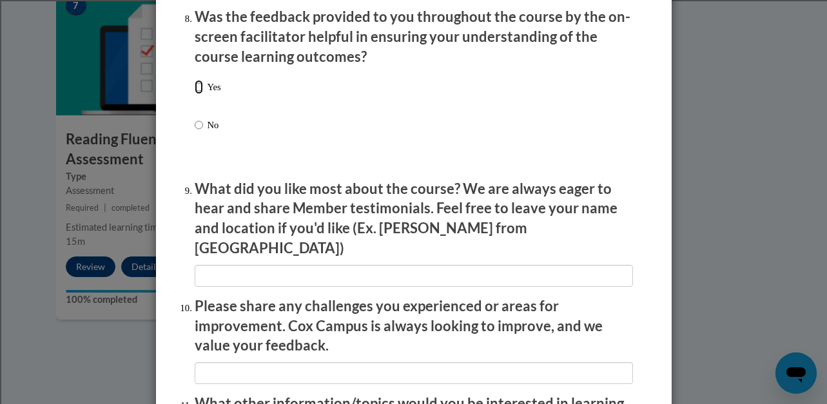
click at [197, 92] on input "Yes" at bounding box center [199, 87] width 8 height 14
radio input "true"
click at [200, 94] on input "Yes" at bounding box center [199, 87] width 8 height 14
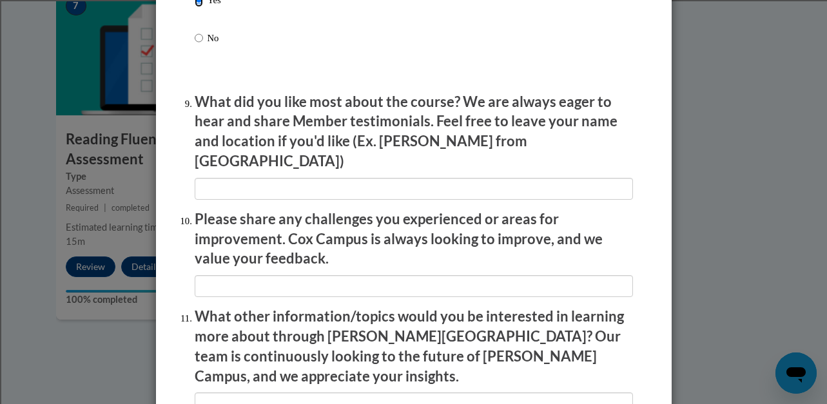
scroll to position [2115, 0]
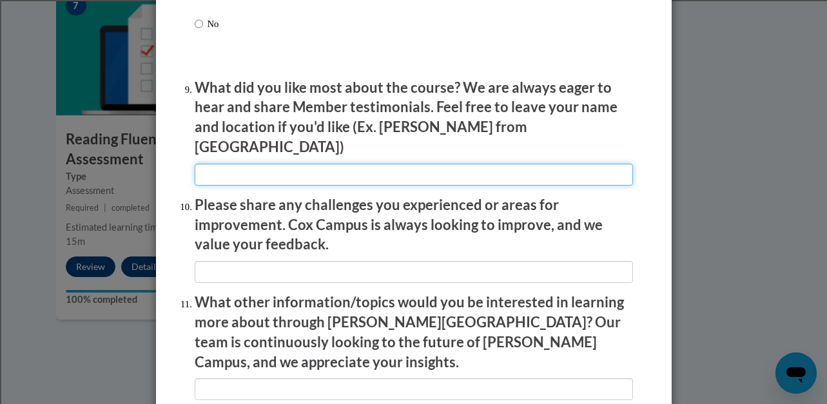
click at [363, 164] on input "textbox" at bounding box center [414, 175] width 438 height 22
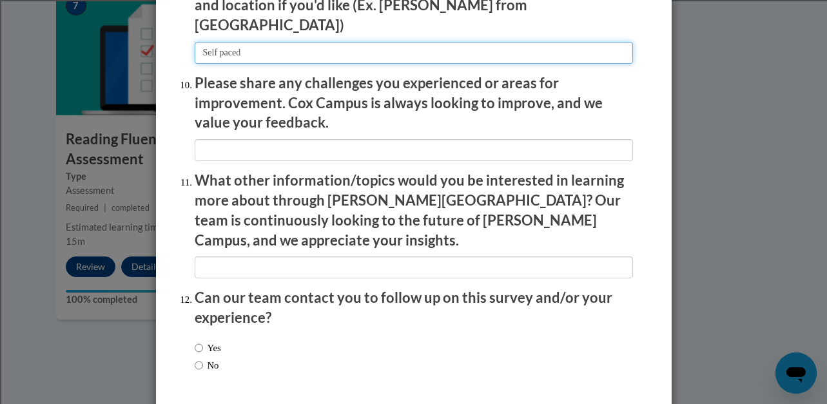
scroll to position [2236, 0]
type input "Self paced"
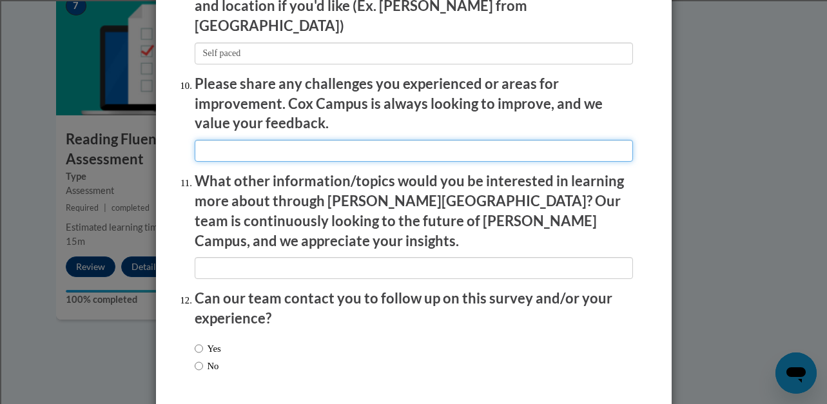
click at [268, 140] on input "textbox" at bounding box center [414, 151] width 438 height 22
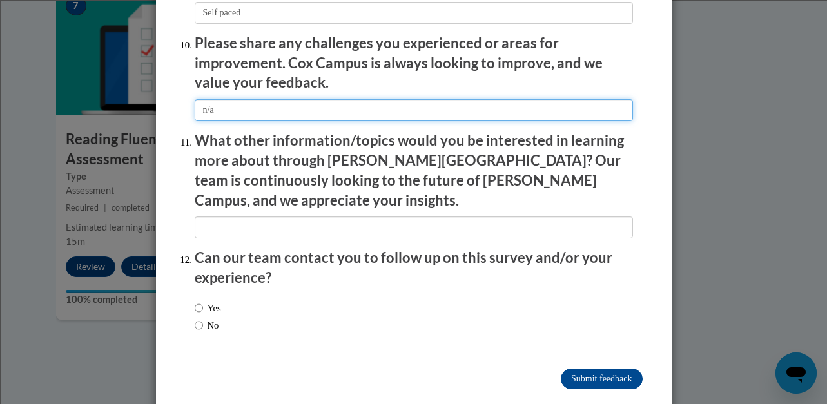
type input "n/a"
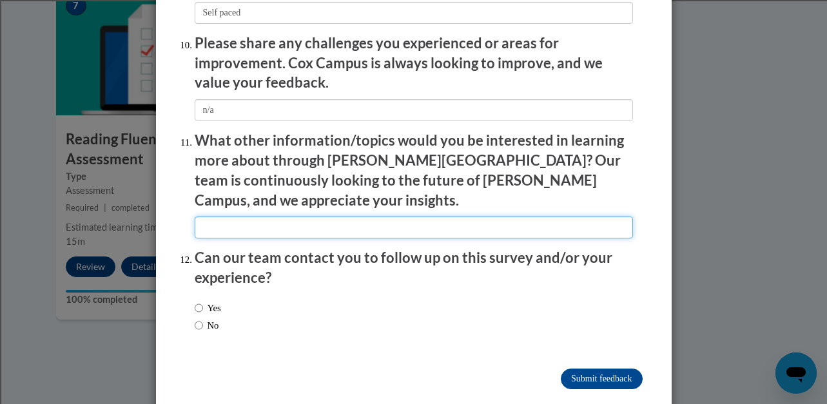
click at [316, 217] on input "textbox" at bounding box center [414, 228] width 438 height 22
type input "A"
click at [260, 217] on input "textbox" at bounding box center [414, 228] width 438 height 22
type input "special education"
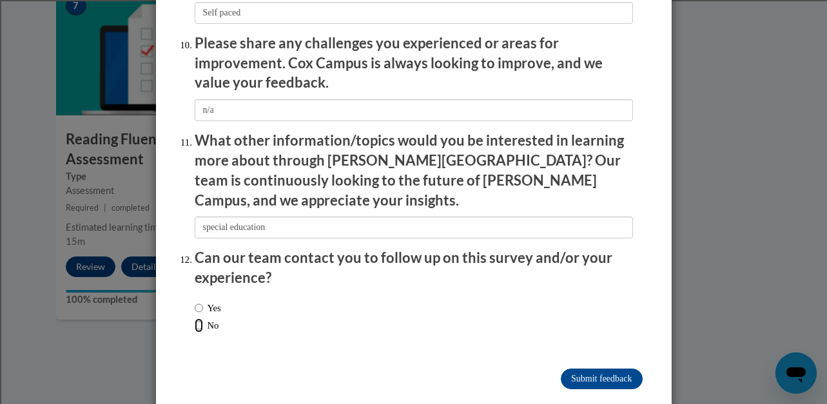
click at [200, 318] on input "No" at bounding box center [199, 325] width 8 height 14
radio input "true"
click at [605, 369] on input "Submit feedback" at bounding box center [601, 379] width 81 height 21
